Goal: Transaction & Acquisition: Purchase product/service

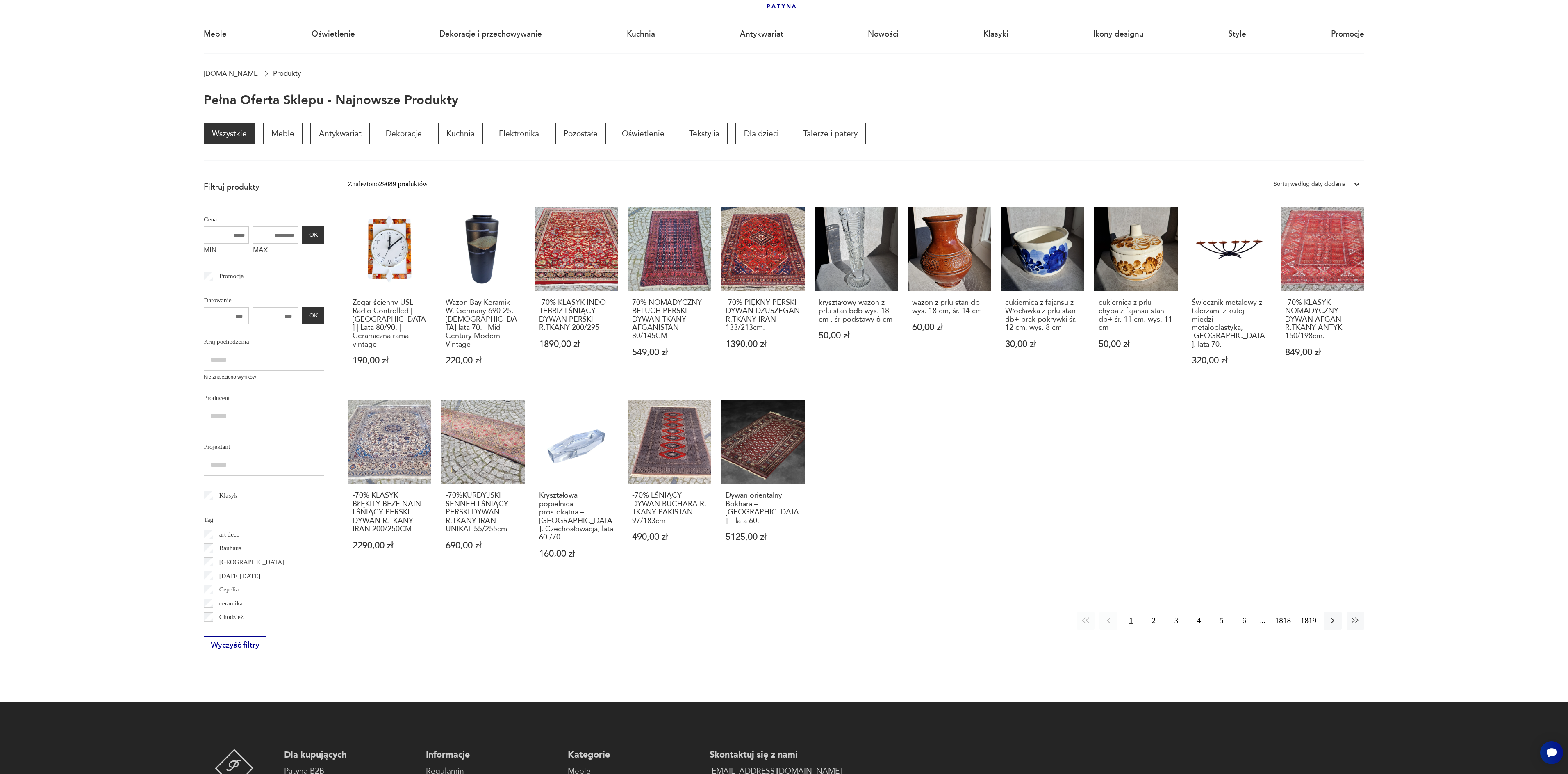
scroll to position [58, 0]
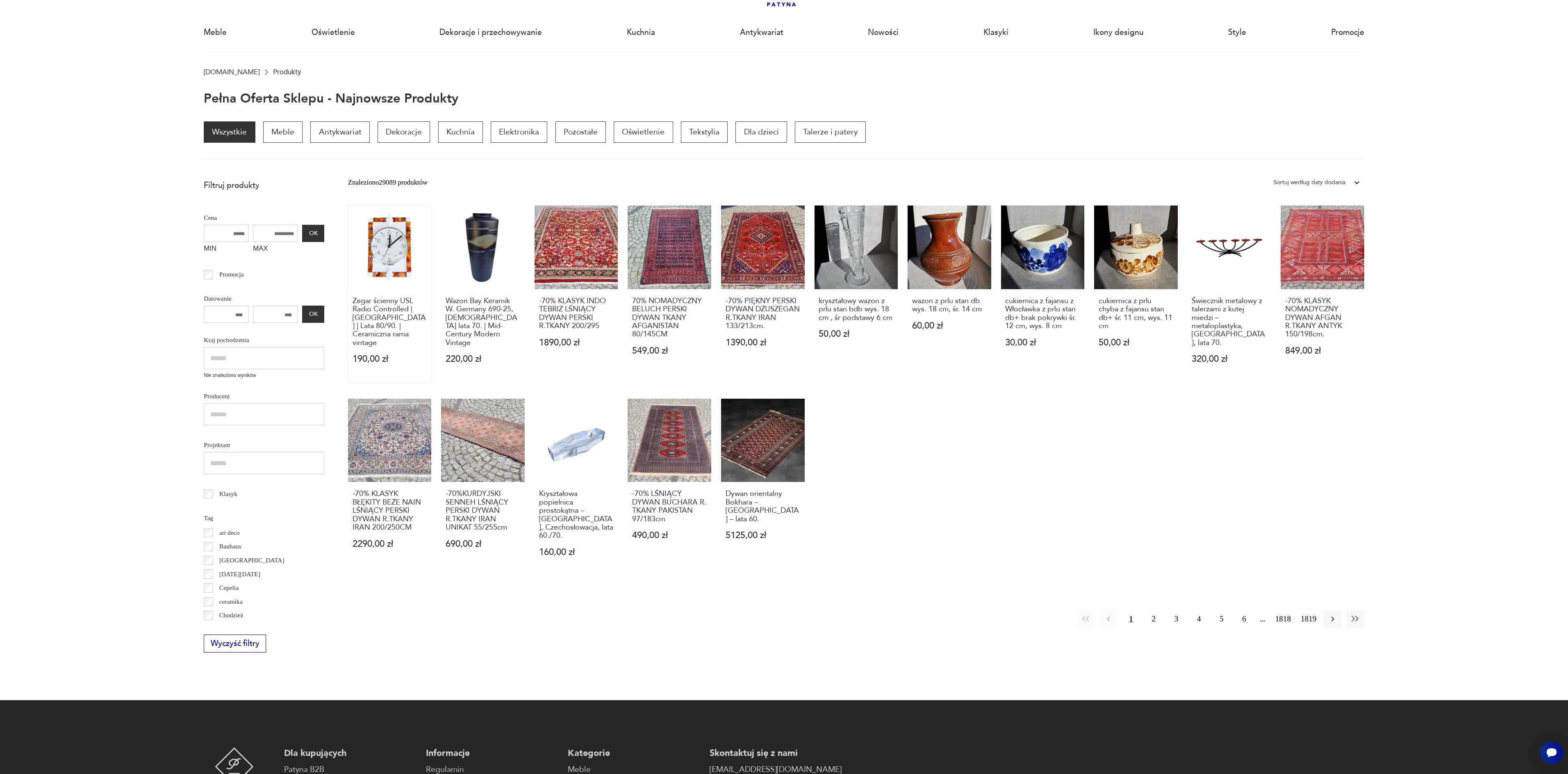
click at [371, 262] on link "Zegar ścienny USL Radio Controlled | [GEOGRAPHIC_DATA] | Lata 80/90. | Ceramicz…" at bounding box center [390, 294] width 83 height 177
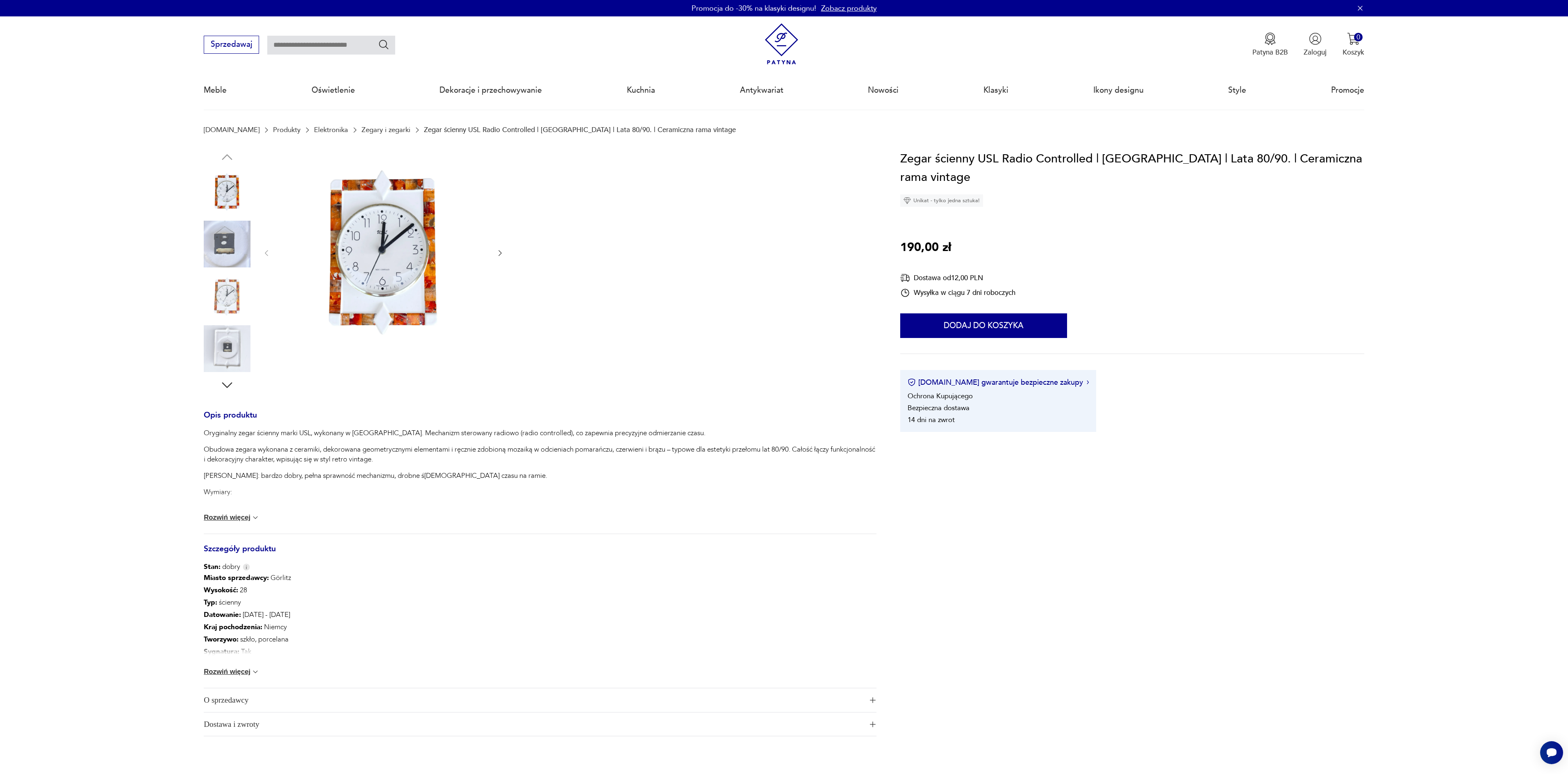
scroll to position [58, 0]
